Goal: Obtain resource: Download file/media

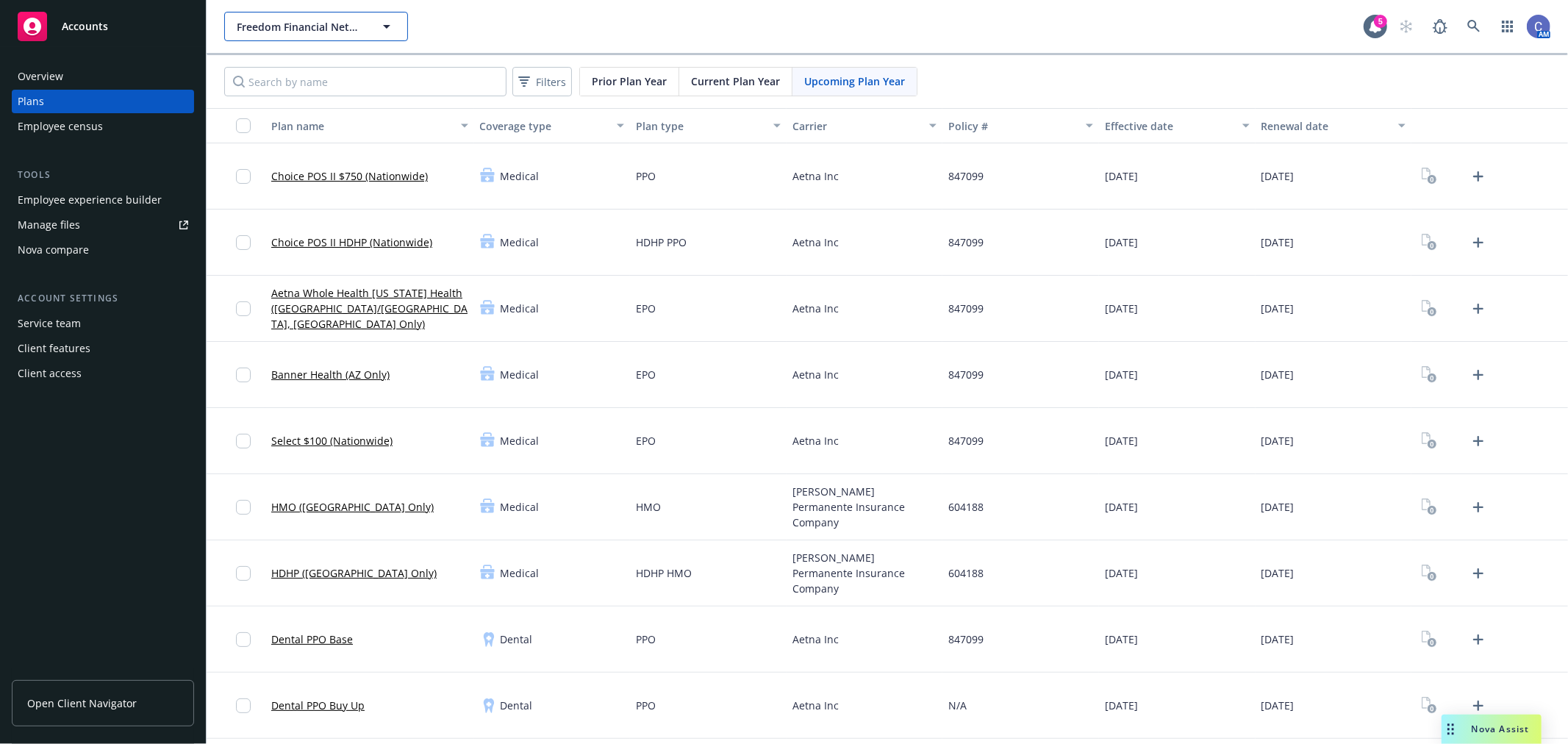
click at [329, 30] on span "Freedom Financial Network Funding, LLC" at bounding box center [300, 26] width 127 height 15
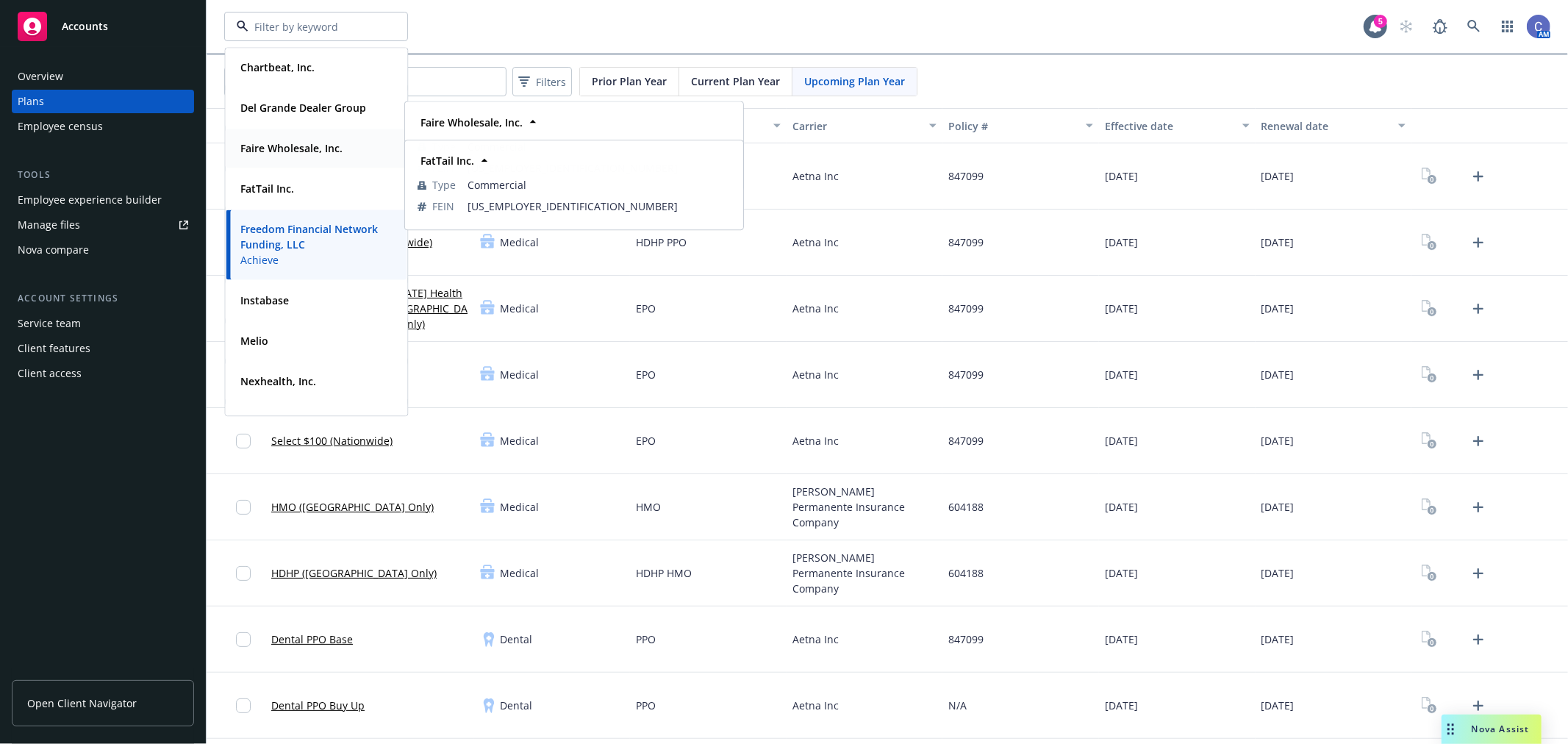
click at [270, 150] on strong "Faire Wholesale, Inc." at bounding box center [291, 148] width 102 height 14
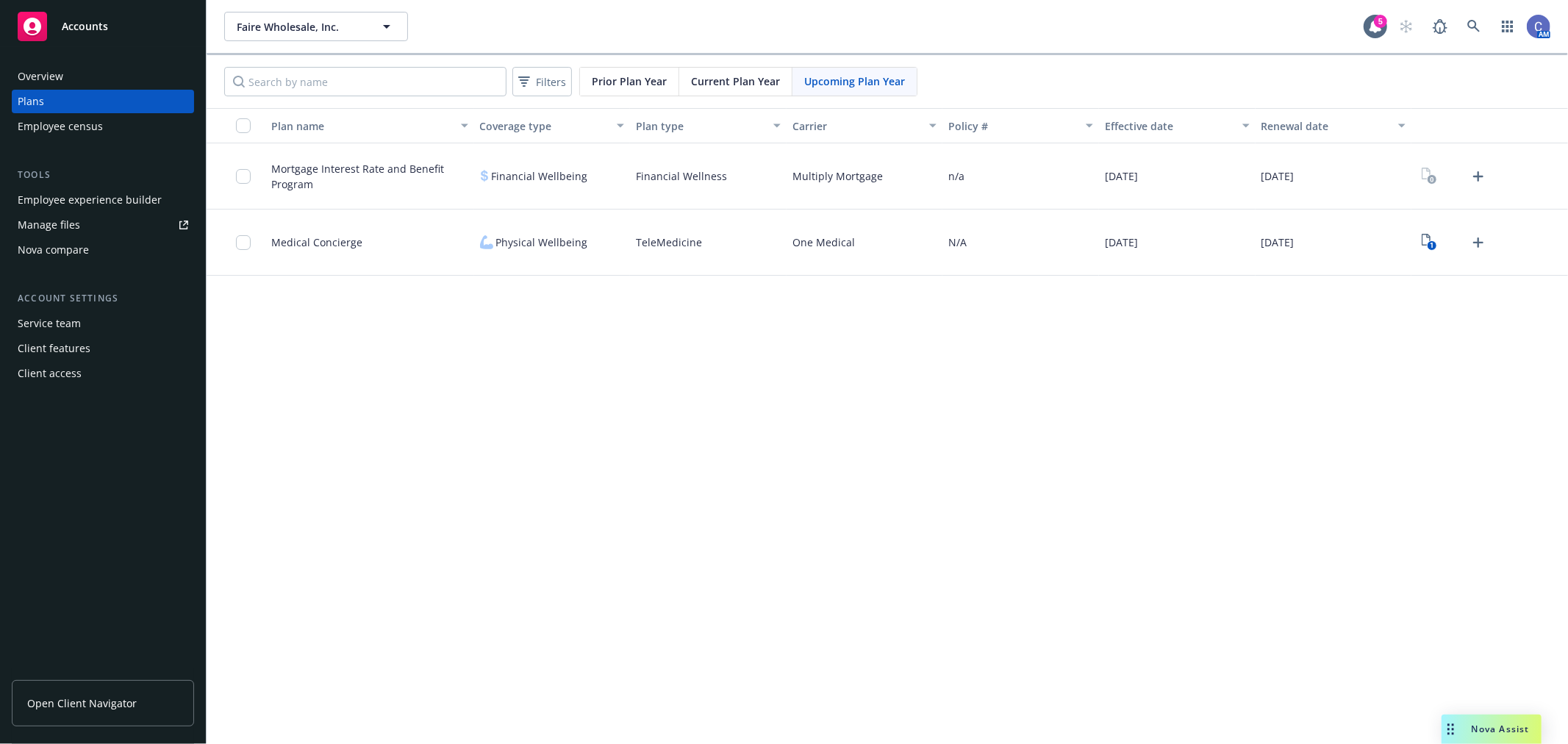
click at [55, 226] on div "Manage files" at bounding box center [48, 225] width 63 height 24
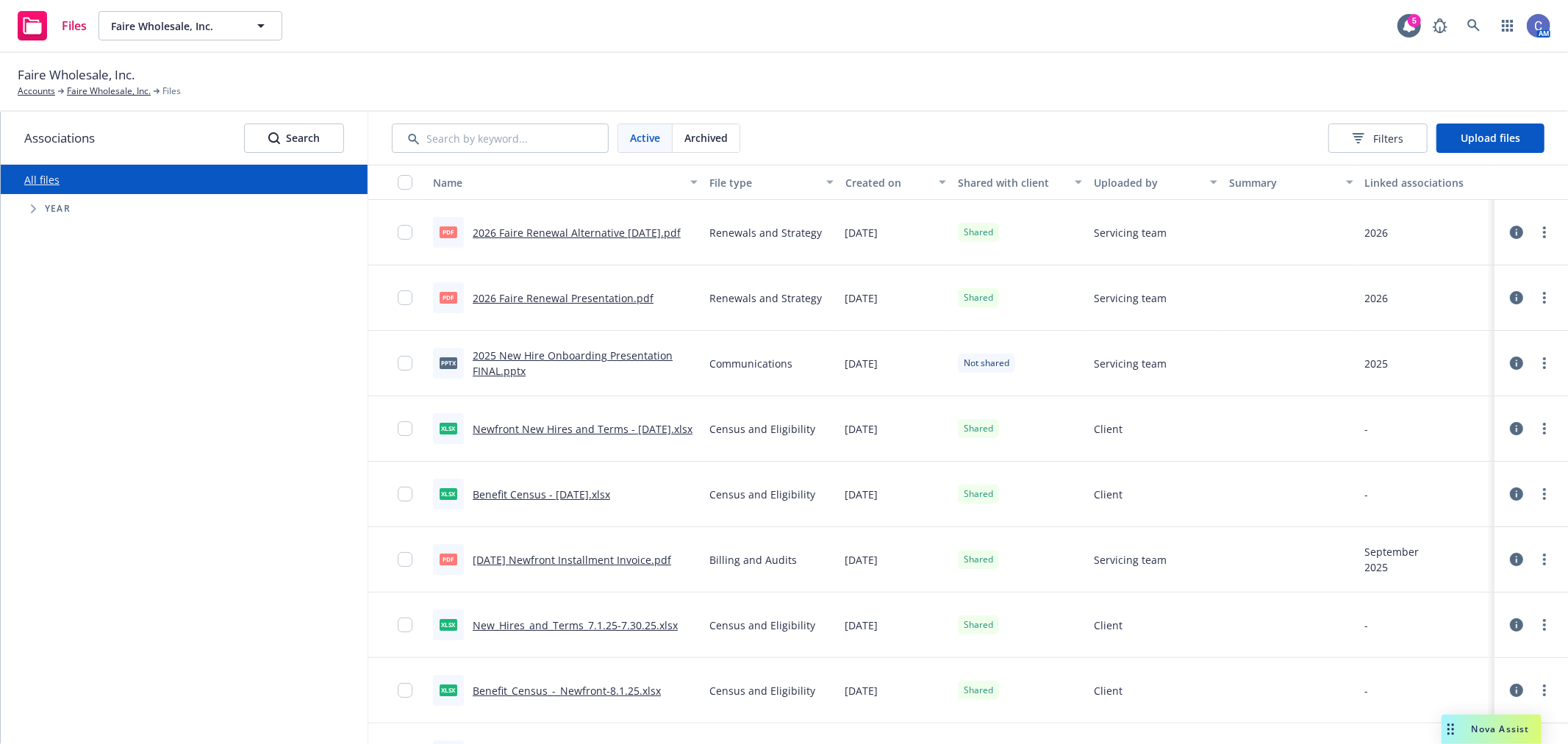
click at [578, 493] on link "Benefit Census - [DATE].xlsx" at bounding box center [541, 494] width 137 height 14
click at [1101, 22] on div "Files Faire Wholesale, Inc. Faire Wholesale, Inc. 5 AM" at bounding box center [784, 26] width 1568 height 53
